Goal: Find contact information: Find contact information

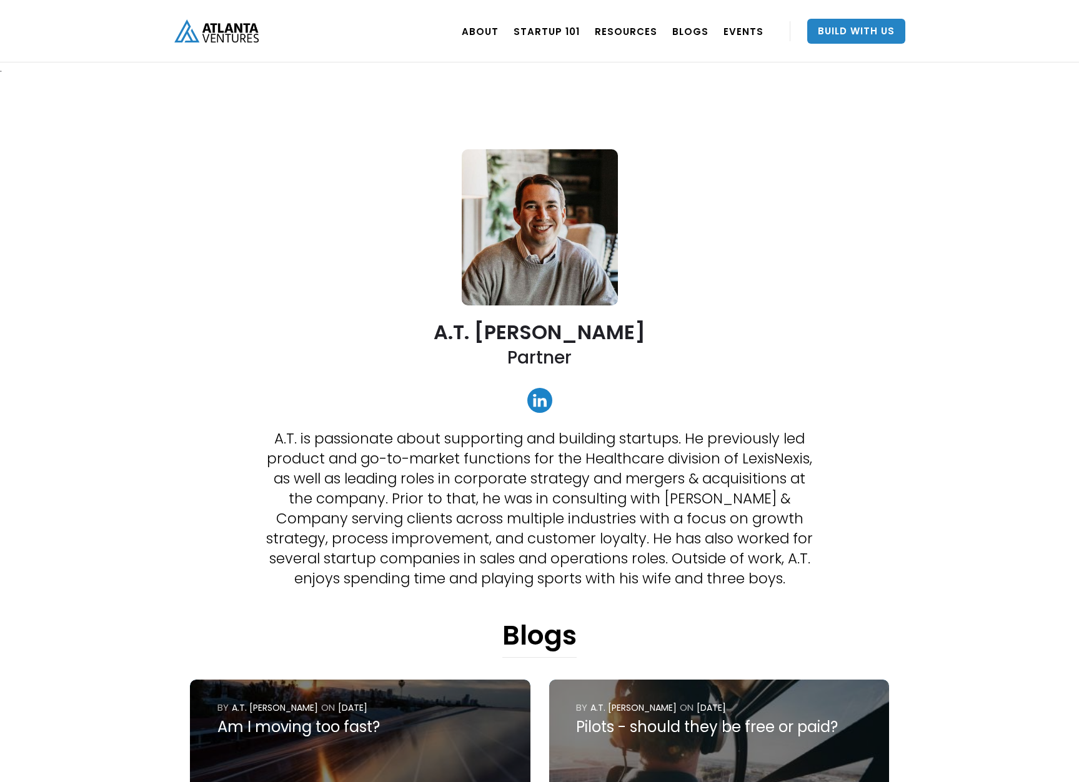
click at [546, 401] on link at bounding box center [539, 400] width 25 height 25
click at [489, 33] on link "ABOUT" at bounding box center [480, 31] width 37 height 35
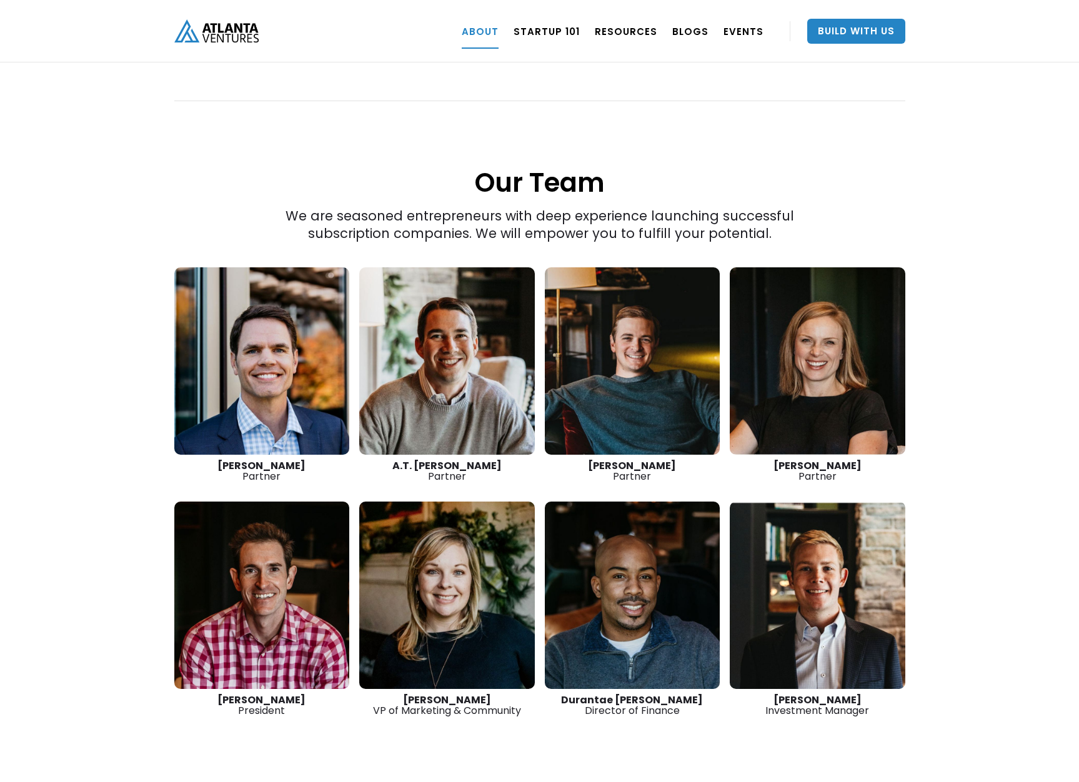
scroll to position [1631, 0]
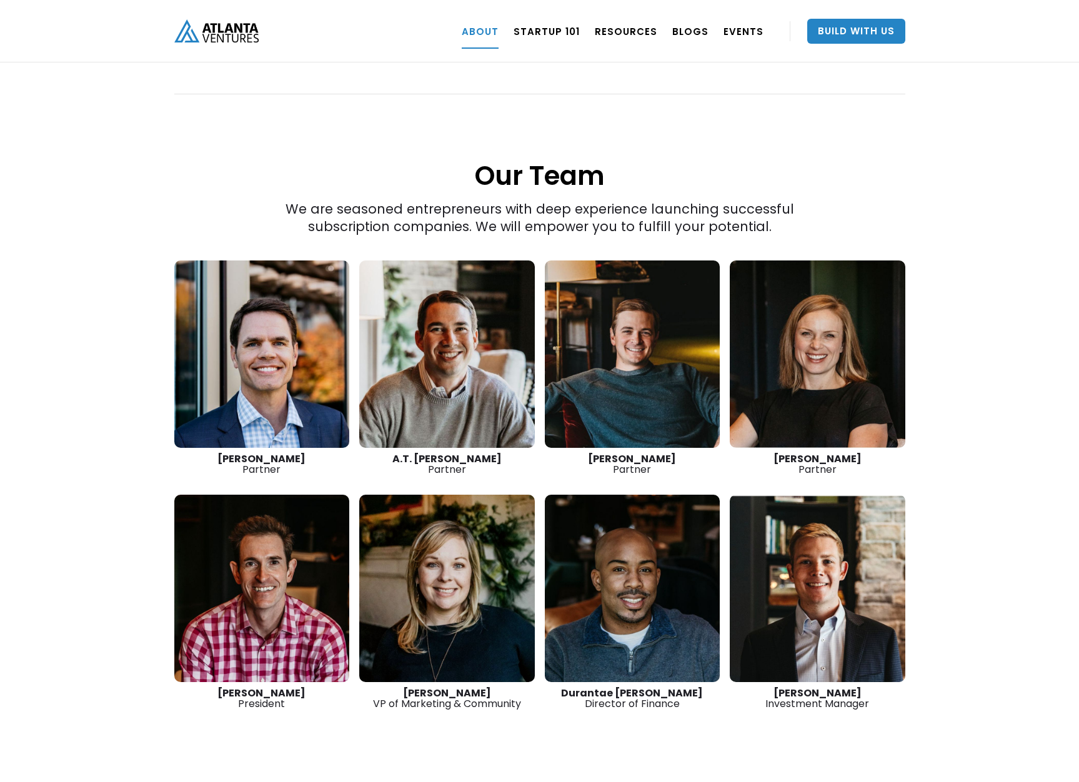
click at [498, 279] on link at bounding box center [447, 353] width 176 height 187
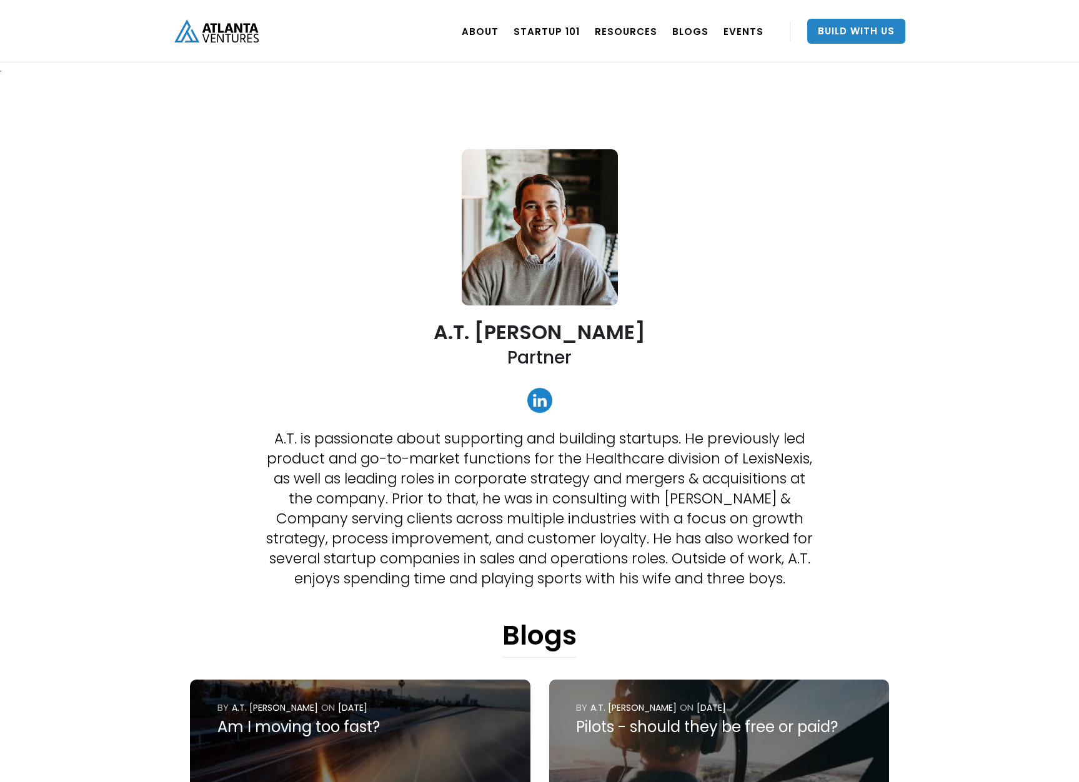
click at [542, 397] on link at bounding box center [539, 400] width 25 height 25
